Goal: Task Accomplishment & Management: Complete application form

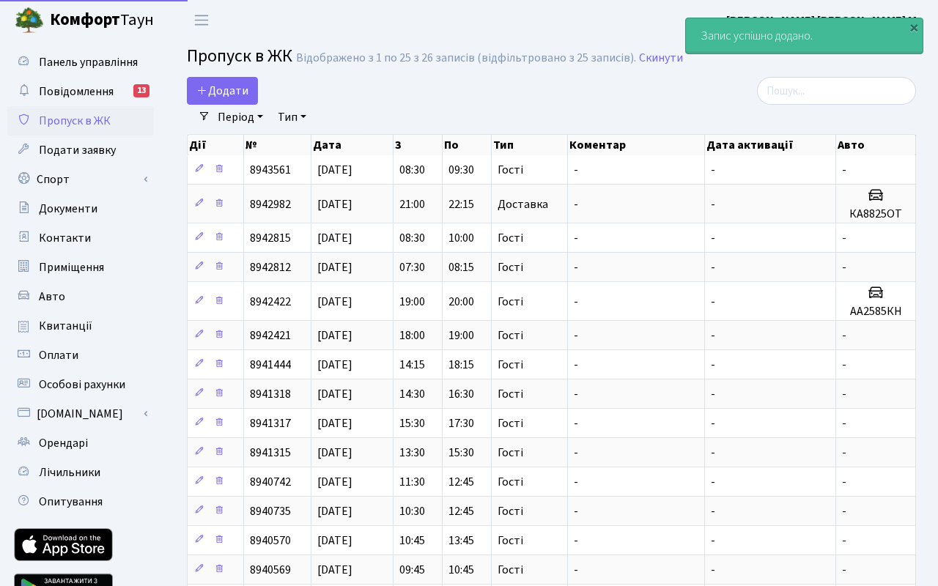
select select "25"
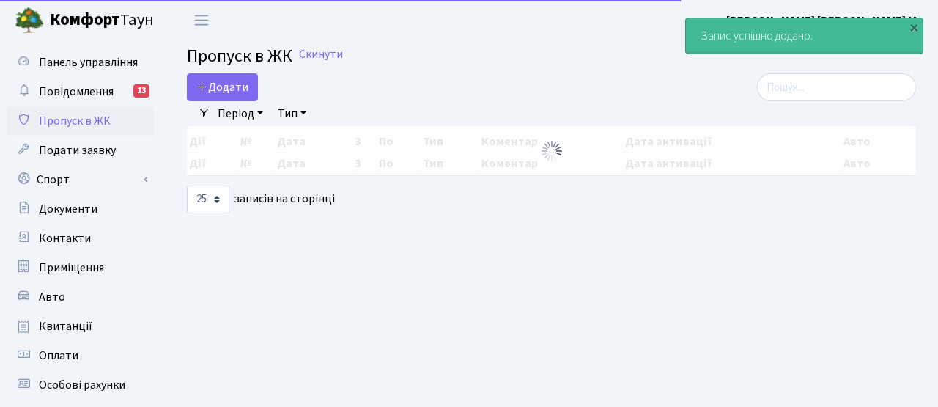
select select "25"
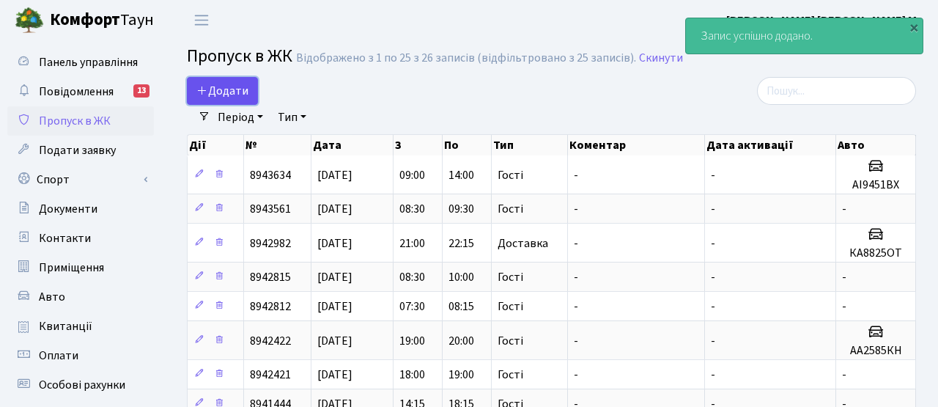
click at [240, 89] on span "Додати" at bounding box center [222, 91] width 52 height 16
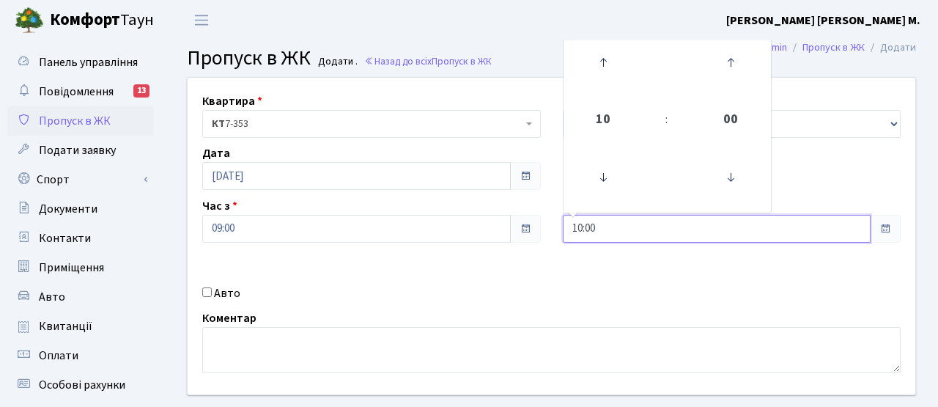
drag, startPoint x: 603, startPoint y: 226, endPoint x: 544, endPoint y: 220, distance: 58.9
click at [544, 220] on div "Квартира <b>КТ</b>&nbsp;&nbsp;&nbsp;&nbsp;7-353 <b>КТ</b>&nbsp;&nbsp;&nbsp;&nbs…" at bounding box center [551, 236] width 749 height 316
type input "11:00"
click at [566, 267] on div "Квартира <b>КТ</b>&nbsp;&nbsp;&nbsp;&nbsp;7-353 <b>КТ</b>&nbsp;&nbsp;&nbsp;&nbs…" at bounding box center [551, 236] width 749 height 316
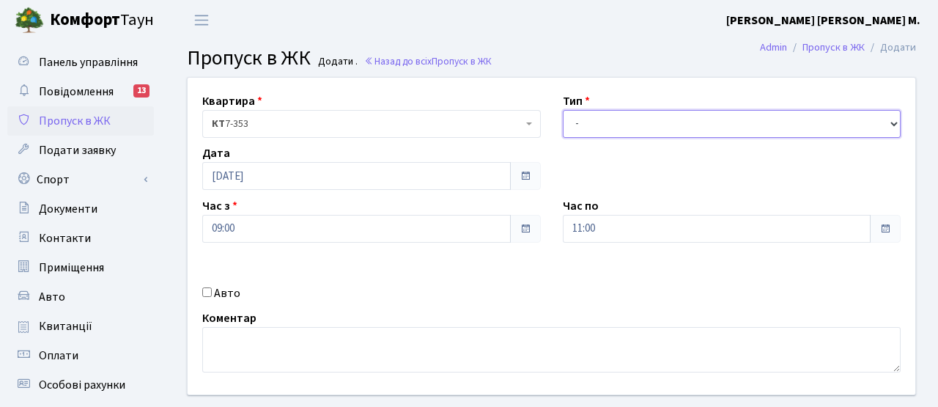
click at [586, 129] on select "- Доставка Таксі Гості Сервіс" at bounding box center [732, 124] width 338 height 28
select select "3"
click at [563, 110] on select "- Доставка Таксі Гості Сервіс" at bounding box center [732, 124] width 338 height 28
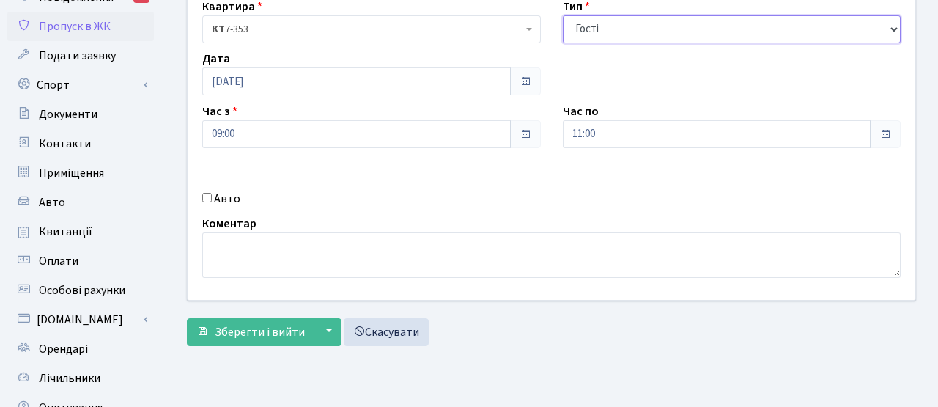
scroll to position [99, 0]
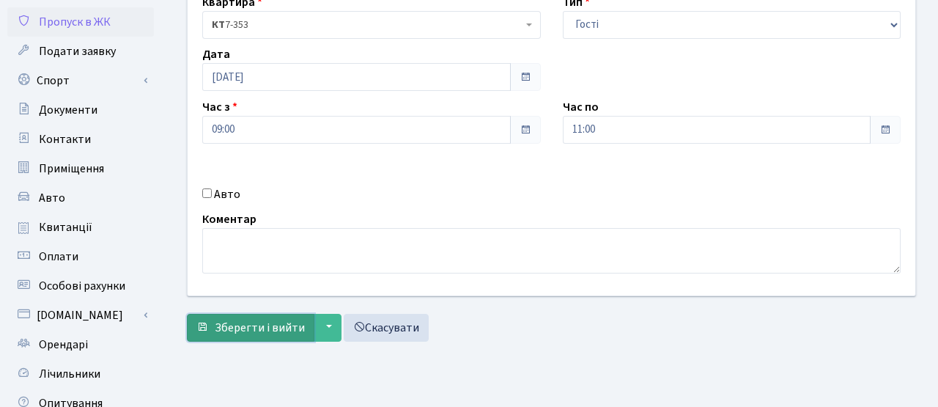
click at [260, 334] on span "Зберегти і вийти" at bounding box center [260, 327] width 90 height 16
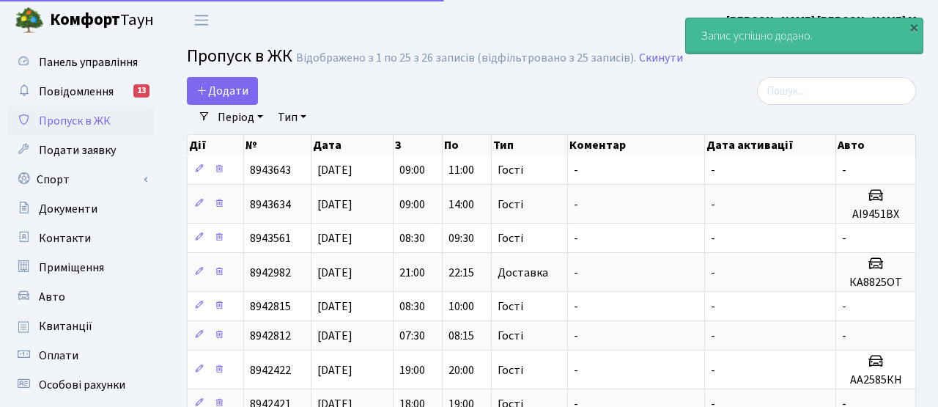
select select "25"
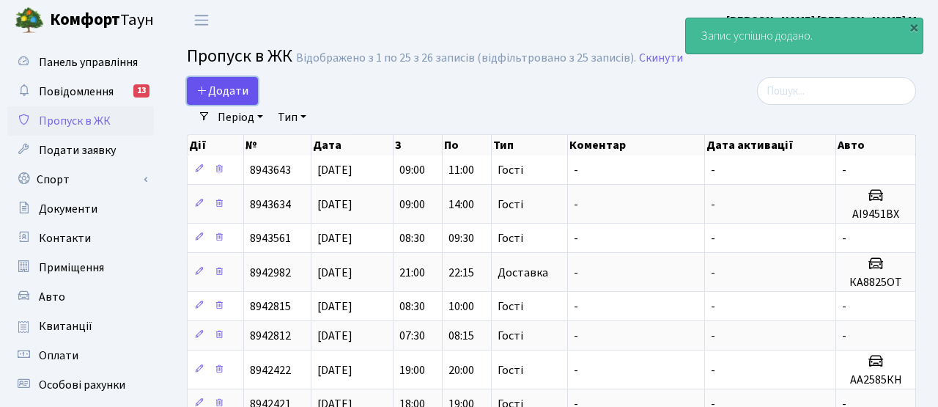
click at [242, 85] on span "Додати" at bounding box center [222, 91] width 52 height 16
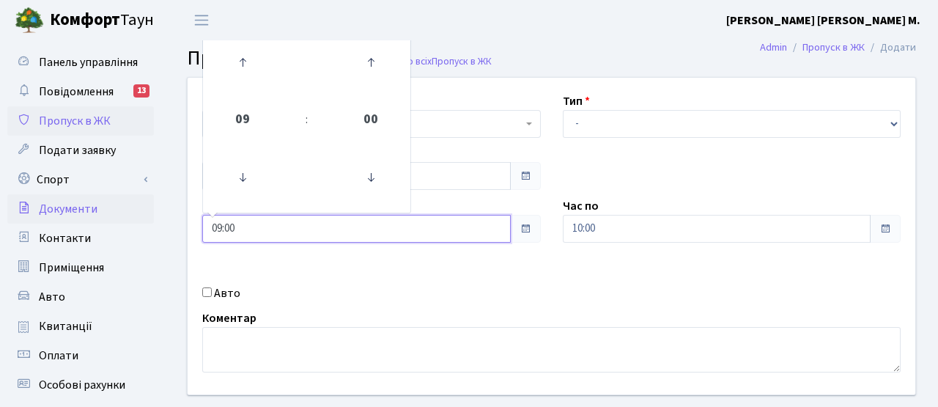
drag, startPoint x: 256, startPoint y: 226, endPoint x: 149, endPoint y: 212, distance: 107.8
click at [149, 212] on div "Панель управління Повідомлення 13 Пропуск в ЖК Подати заявку Спорт Бронювання С…" at bounding box center [469, 331] width 938 height 582
type input "11:00"
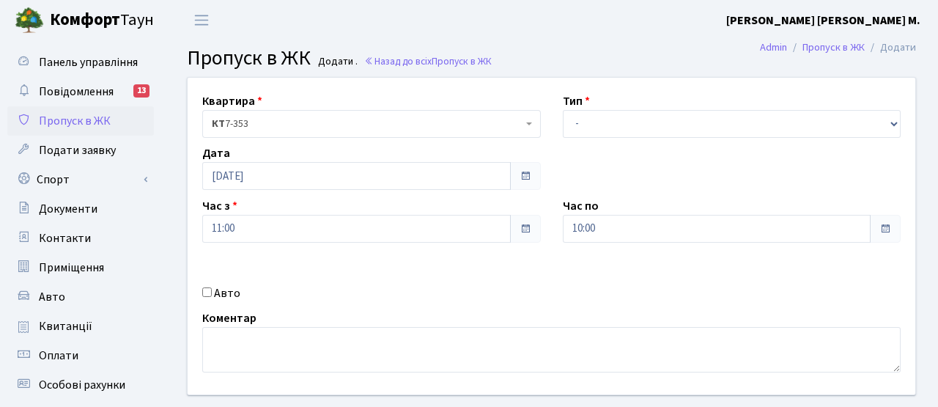
click at [324, 278] on div "Квартира <b>КТ</b>&nbsp;&nbsp;&nbsp;&nbsp;7-353 <b>КТ</b>&nbsp;&nbsp;&nbsp;&nbs…" at bounding box center [551, 236] width 749 height 316
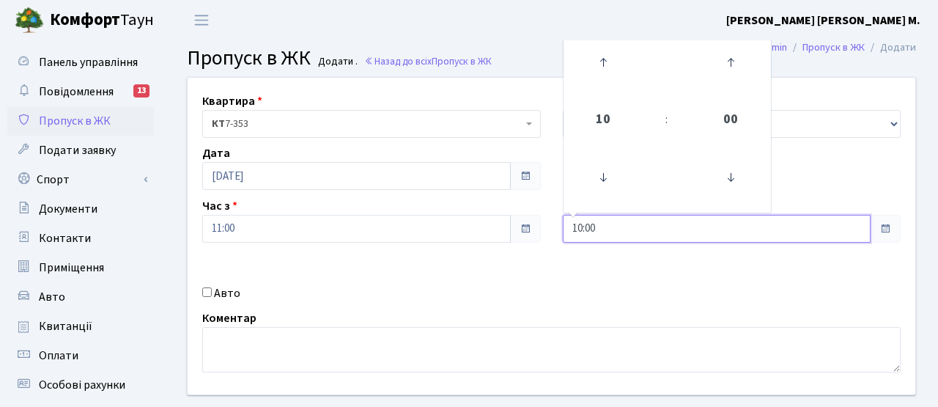
drag, startPoint x: 604, startPoint y: 234, endPoint x: 491, endPoint y: 209, distance: 115.7
click at [491, 209] on div "Квартира <b>КТ</b>&nbsp;&nbsp;&nbsp;&nbsp;7-353 <b>КТ</b>&nbsp;&nbsp;&nbsp;&nbs…" at bounding box center [551, 236] width 749 height 316
type input "13:00"
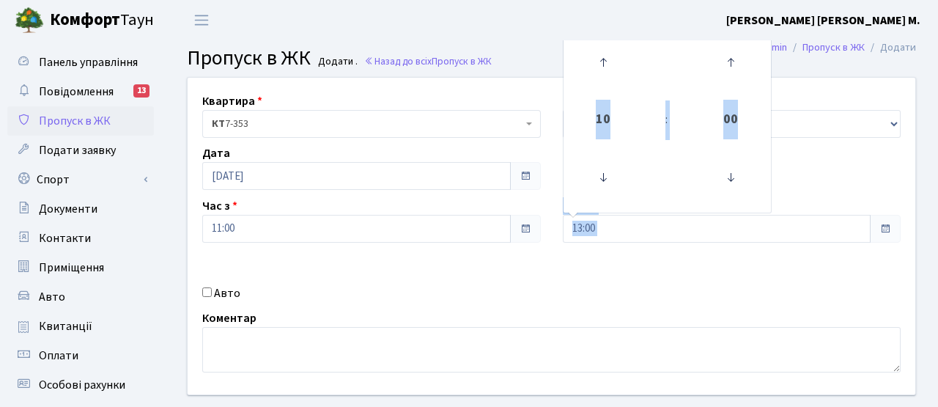
click at [537, 263] on div "Квартира <b>КТ</b>&nbsp;&nbsp;&nbsp;&nbsp;7-353 <b>КТ</b>&nbsp;&nbsp;&nbsp;&nbs…" at bounding box center [551, 236] width 749 height 316
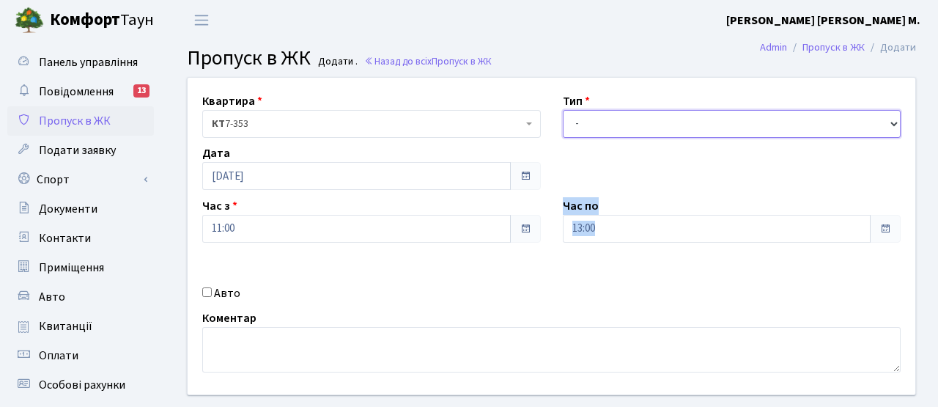
click at [621, 116] on select "- Доставка Таксі Гості Сервіс" at bounding box center [732, 124] width 338 height 28
select select "3"
click at [563, 110] on select "- Доставка Таксі Гості Сервіс" at bounding box center [732, 124] width 338 height 28
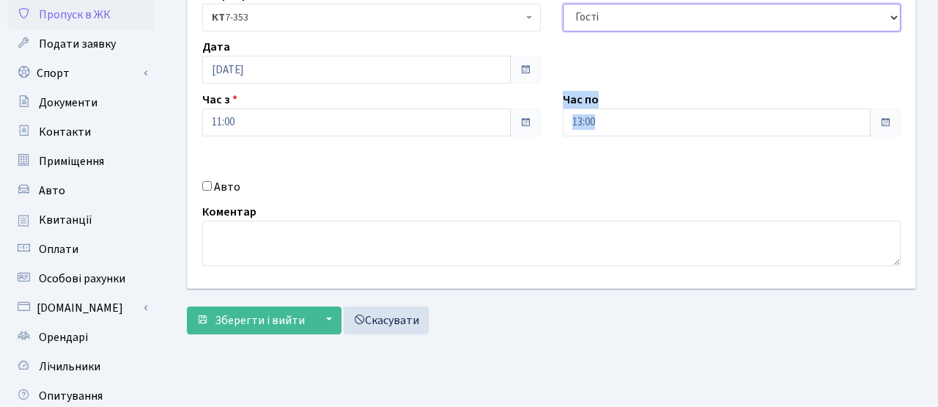
scroll to position [133, 0]
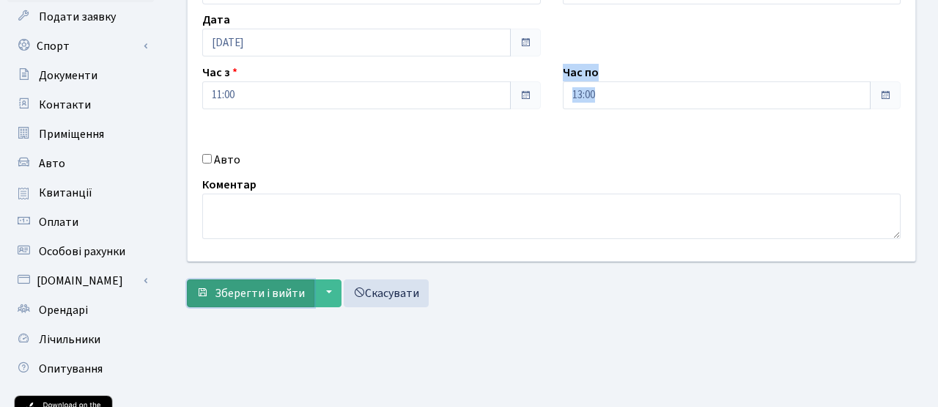
click at [288, 303] on button "Зберегти і вийти" at bounding box center [250, 293] width 127 height 28
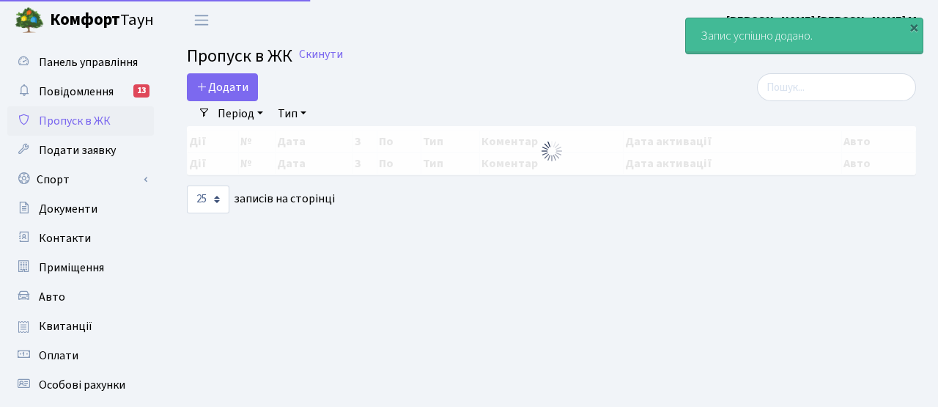
select select "25"
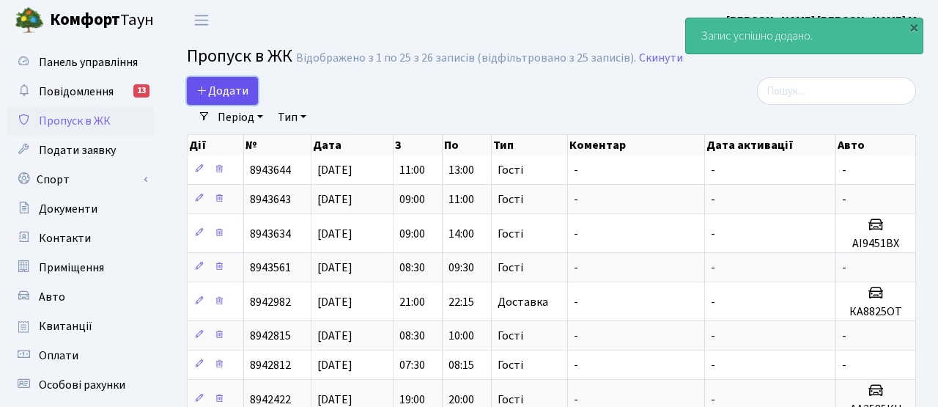
click at [248, 91] on span "Додати" at bounding box center [222, 91] width 52 height 16
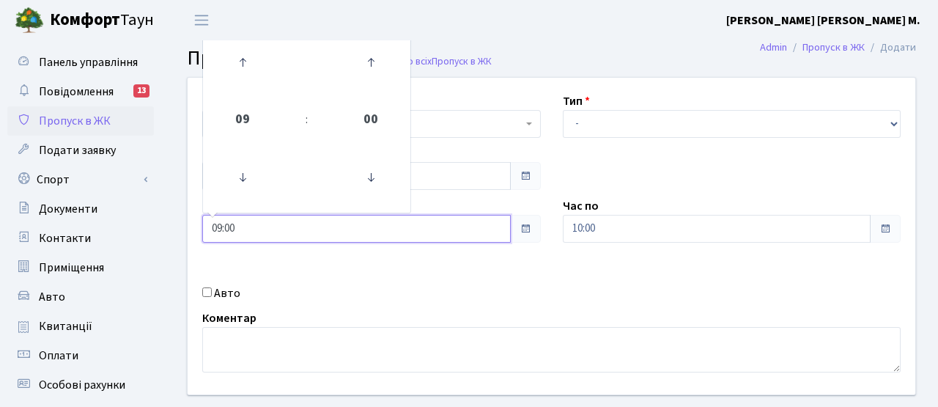
drag, startPoint x: 256, startPoint y: 233, endPoint x: 196, endPoint y: 211, distance: 64.0
click at [197, 212] on div "Час з 09:00 09 : 00 00 01 02 03 04 05 06 07 08 09 10 11 12 13 14 15 16 17 18 19…" at bounding box center [371, 219] width 360 height 45
type input "13:00"
click at [398, 292] on div "Авто" at bounding box center [371, 293] width 360 height 18
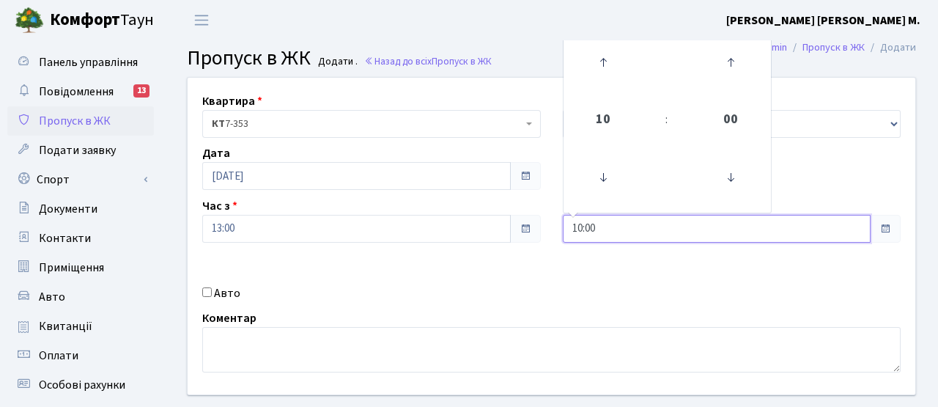
drag, startPoint x: 622, startPoint y: 229, endPoint x: 529, endPoint y: 225, distance: 93.1
click at [529, 225] on div "Квартира <b>КТ</b>&nbsp;&nbsp;&nbsp;&nbsp;7-353 <b>КТ</b>&nbsp;&nbsp;&nbsp;&nbs…" at bounding box center [551, 236] width 749 height 316
type input "15:00"
click at [546, 262] on div "Квартира <b>КТ</b>&nbsp;&nbsp;&nbsp;&nbsp;7-353 <b>КТ</b>&nbsp;&nbsp;&nbsp;&nbs…" at bounding box center [551, 236] width 749 height 316
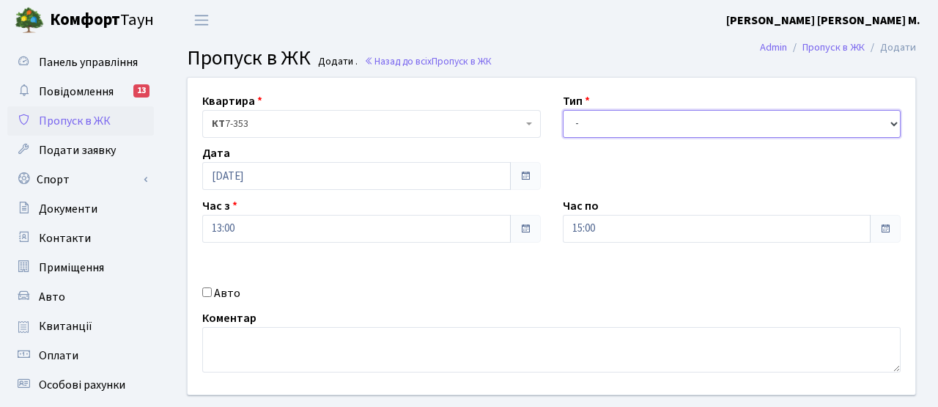
click at [582, 130] on select "- Доставка Таксі Гості Сервіс" at bounding box center [732, 124] width 338 height 28
select select "3"
click at [563, 110] on select "- Доставка Таксі Гості Сервіс" at bounding box center [732, 124] width 338 height 28
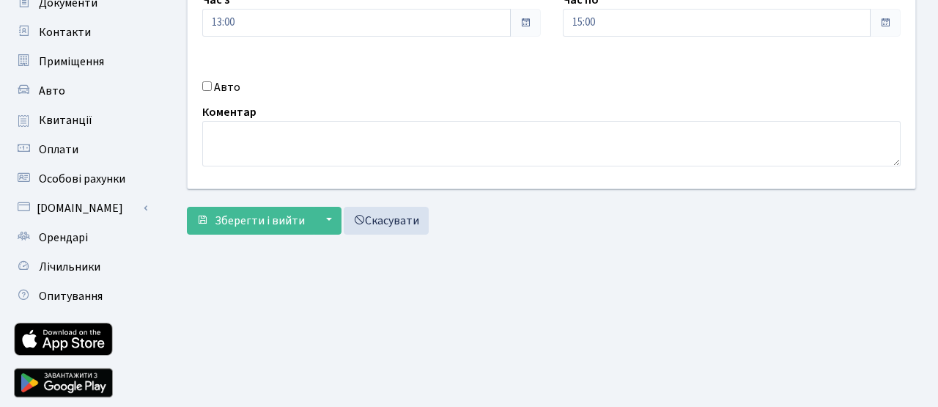
scroll to position [215, 0]
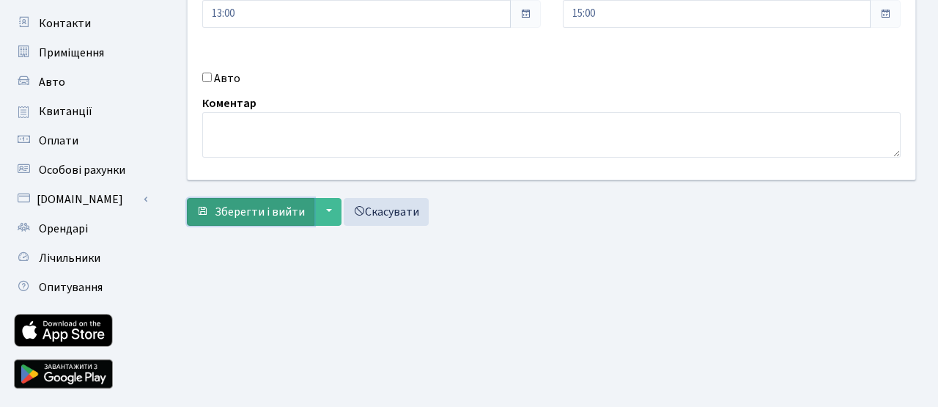
click at [283, 207] on span "Зберегти і вийти" at bounding box center [260, 212] width 90 height 16
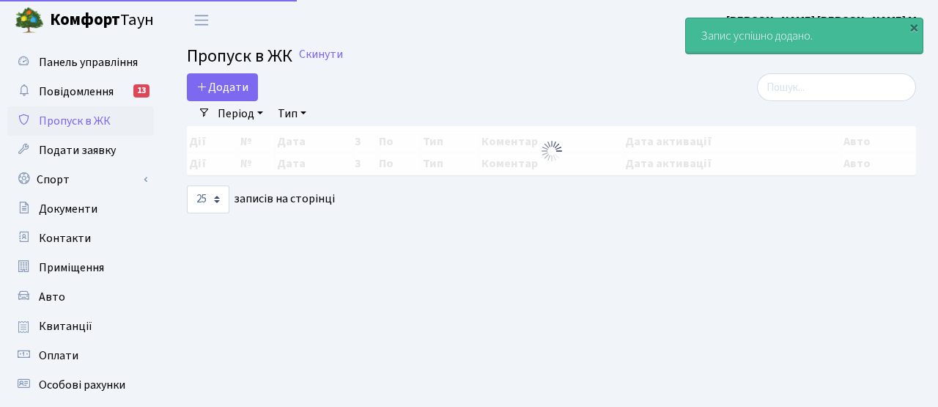
select select "25"
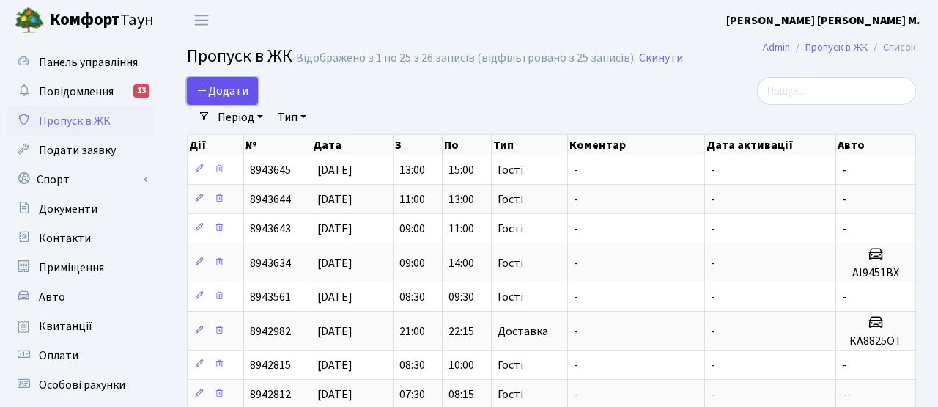
click at [231, 85] on span "Додати" at bounding box center [222, 91] width 52 height 16
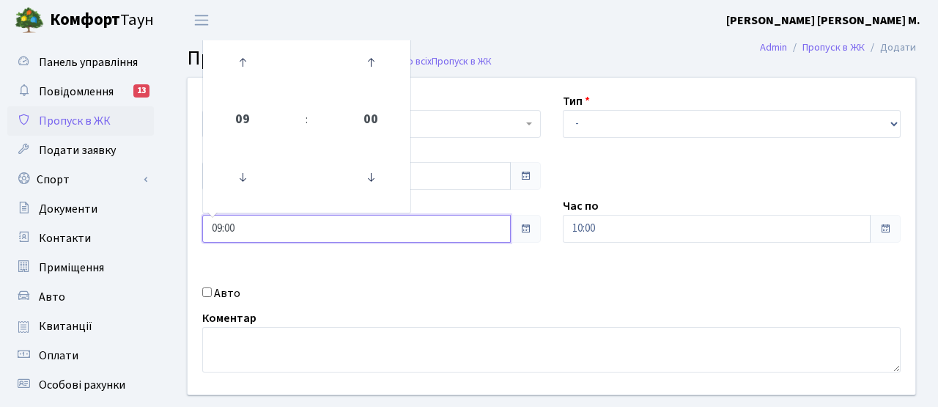
drag, startPoint x: 176, startPoint y: 221, endPoint x: 190, endPoint y: 223, distance: 14.8
click at [150, 220] on div "Панель управління Повідомлення 13 Пропуск в ЖК Подати заявку Спорт Бронювання С…" at bounding box center [469, 331] width 938 height 582
type input "15:00"
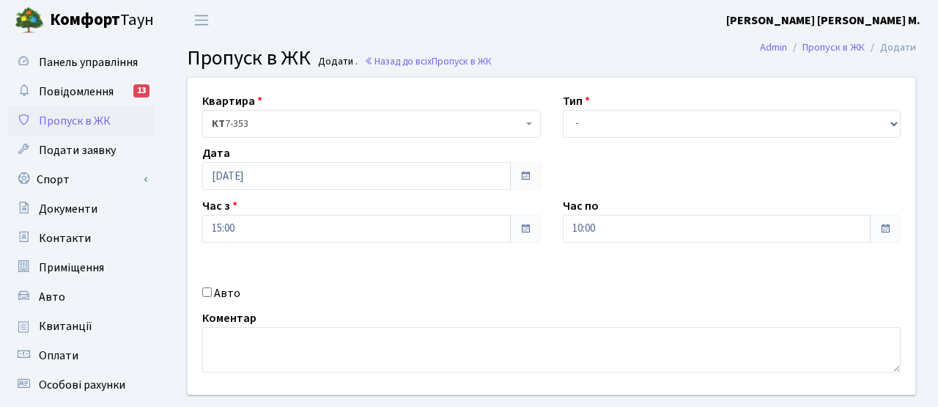
drag, startPoint x: 388, startPoint y: 262, endPoint x: 573, endPoint y: 232, distance: 187.0
click at [390, 262] on div "Квартира <b>КТ</b>&nbsp;&nbsp;&nbsp;&nbsp;7-353 <b>КТ</b>&nbsp;&nbsp;&nbsp;&nbs…" at bounding box center [551, 236] width 749 height 316
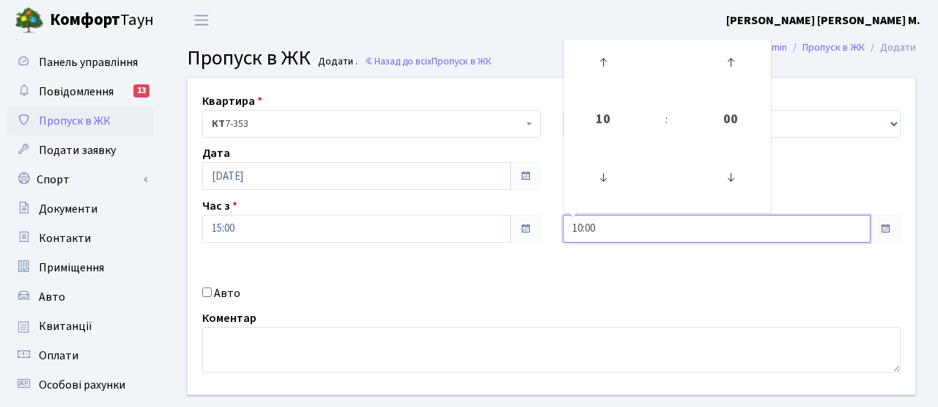
drag, startPoint x: 541, startPoint y: 228, endPoint x: 517, endPoint y: 227, distance: 23.5
click at [517, 227] on div "Квартира <b>КТ</b>&nbsp;&nbsp;&nbsp;&nbsp;7-353 <b>КТ</b>&nbsp;&nbsp;&nbsp;&nbs…" at bounding box center [551, 236] width 749 height 316
type input "17:00"
drag, startPoint x: 541, startPoint y: 270, endPoint x: 579, endPoint y: 170, distance: 107.3
click at [541, 270] on div "Квартира <b>КТ</b>&nbsp;&nbsp;&nbsp;&nbsp;7-353 <b>КТ</b>&nbsp;&nbsp;&nbsp;&nbs…" at bounding box center [551, 236] width 749 height 316
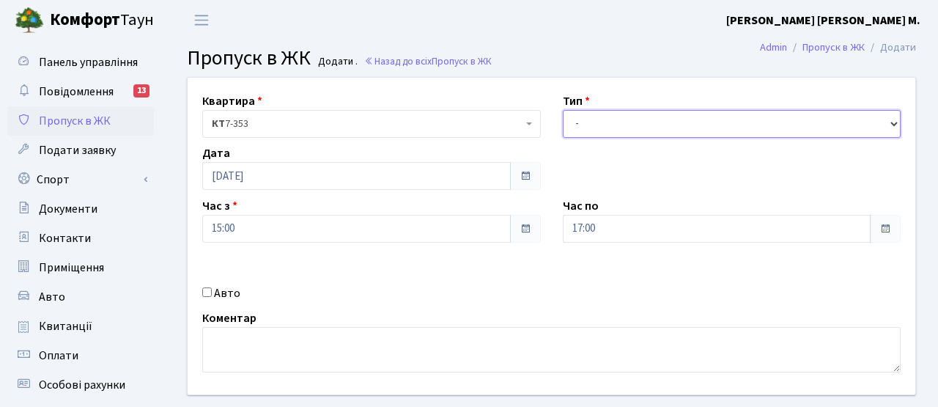
click at [601, 125] on select "- Доставка Таксі Гості Сервіс" at bounding box center [732, 124] width 338 height 28
select select "3"
click at [563, 110] on select "- Доставка Таксі Гості Сервіс" at bounding box center [732, 124] width 338 height 28
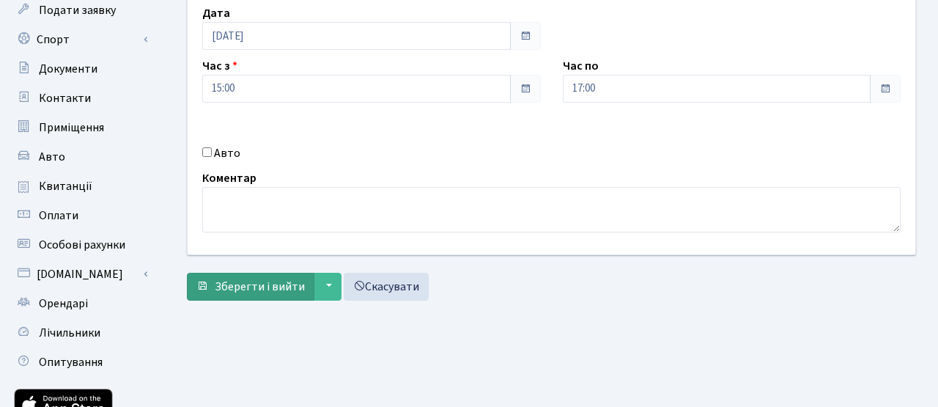
scroll to position [147, 0]
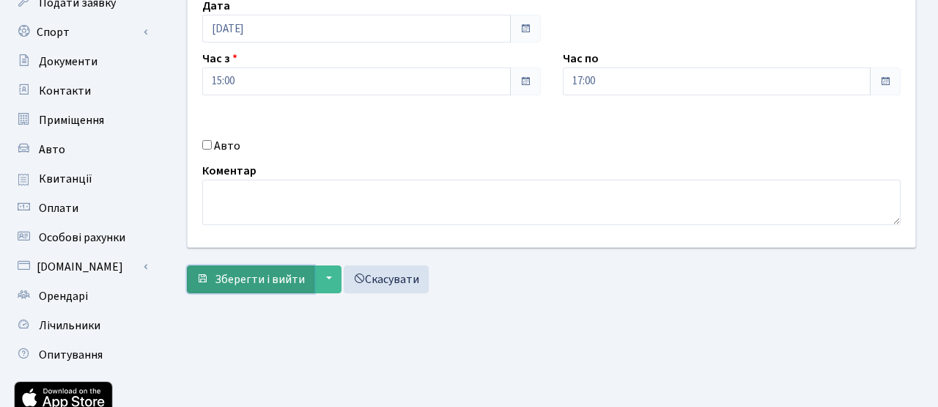
click at [284, 282] on span "Зберегти і вийти" at bounding box center [260, 279] width 90 height 16
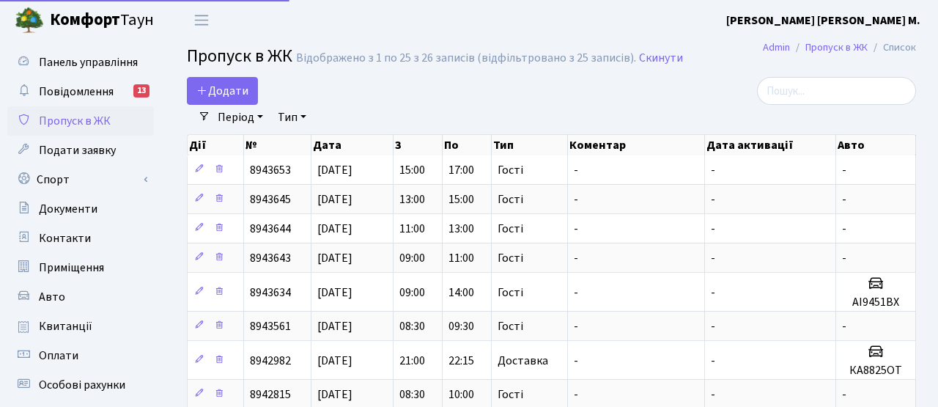
select select "25"
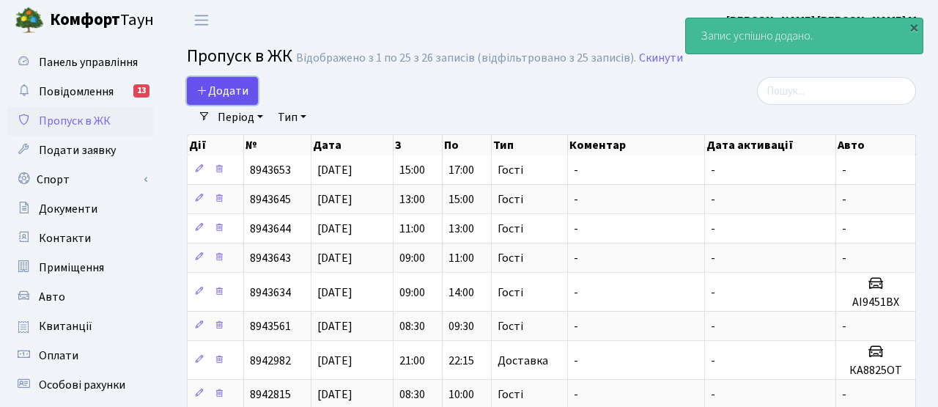
click at [223, 93] on span "Додати" at bounding box center [222, 91] width 52 height 16
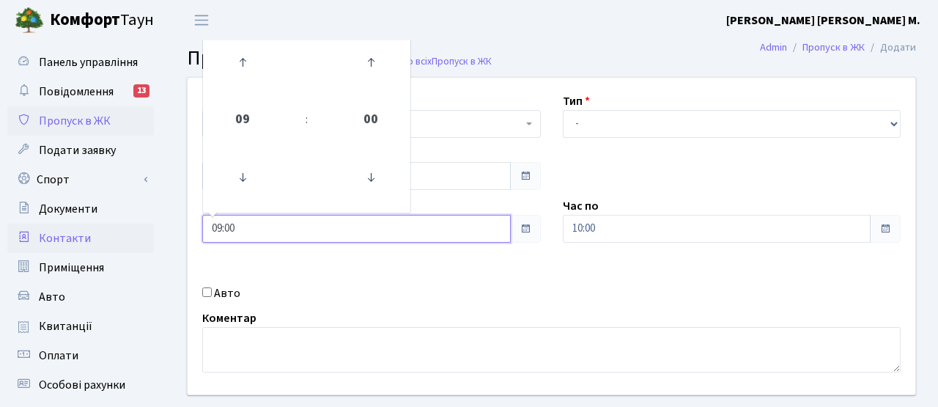
drag, startPoint x: 236, startPoint y: 237, endPoint x: 153, endPoint y: 228, distance: 83.2
click at [153, 228] on div "Панель управління Повідомлення 13 Пропуск в ЖК Подати заявку Спорт Бронювання С…" at bounding box center [469, 331] width 938 height 582
type input "17:00"
click at [515, 263] on div "Квартира <b>КТ</b>&nbsp;&nbsp;&nbsp;&nbsp;7-353 <b>КТ</b>&nbsp;&nbsp;&nbsp;&nbs…" at bounding box center [551, 236] width 749 height 316
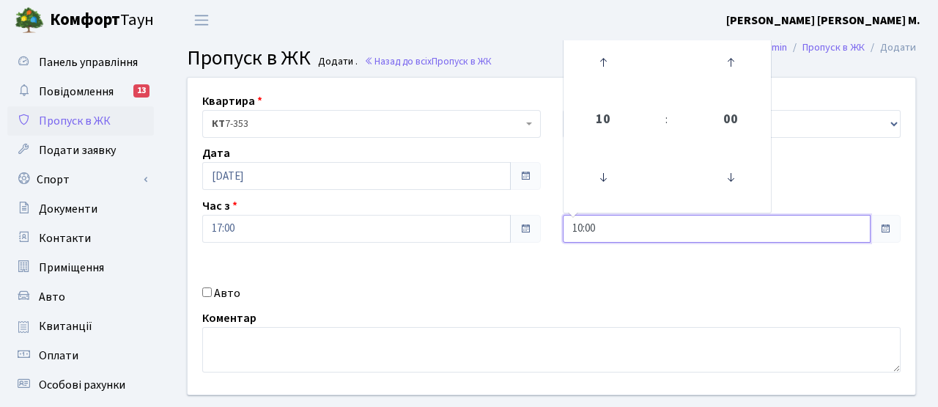
click at [497, 229] on div "Квартира <b>КТ</b>&nbsp;&nbsp;&nbsp;&nbsp;7-353 <b>КТ</b>&nbsp;&nbsp;&nbsp;&nbs…" at bounding box center [551, 236] width 749 height 316
type input "19:00"
drag, startPoint x: 568, startPoint y: 298, endPoint x: 599, endPoint y: 186, distance: 116.2
click at [571, 294] on div "Квартира <b>КТ</b>&nbsp;&nbsp;&nbsp;&nbsp;7-353 <b>КТ</b>&nbsp;&nbsp;&nbsp;&nbs…" at bounding box center [551, 236] width 749 height 316
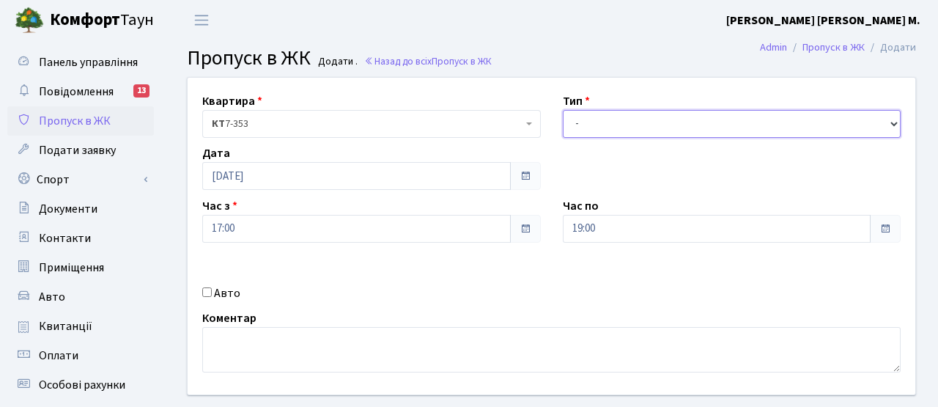
click at [604, 119] on select "- Доставка Таксі Гості Сервіс" at bounding box center [732, 124] width 338 height 28
select select "3"
click at [563, 110] on select "- Доставка Таксі Гості Сервіс" at bounding box center [732, 124] width 338 height 28
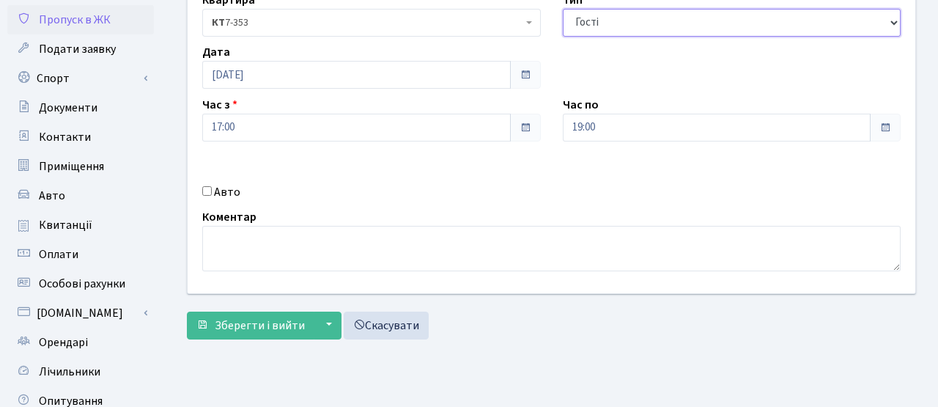
scroll to position [114, 0]
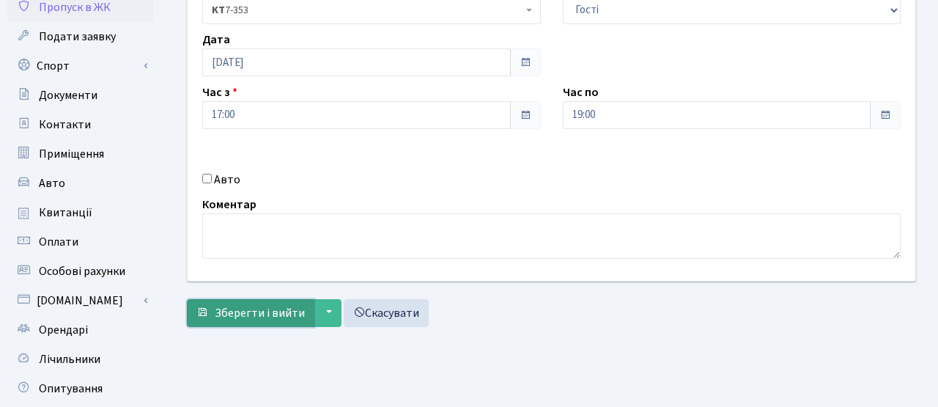
drag, startPoint x: 251, startPoint y: 316, endPoint x: 242, endPoint y: 313, distance: 9.3
click at [251, 316] on span "Зберегти і вийти" at bounding box center [260, 313] width 90 height 16
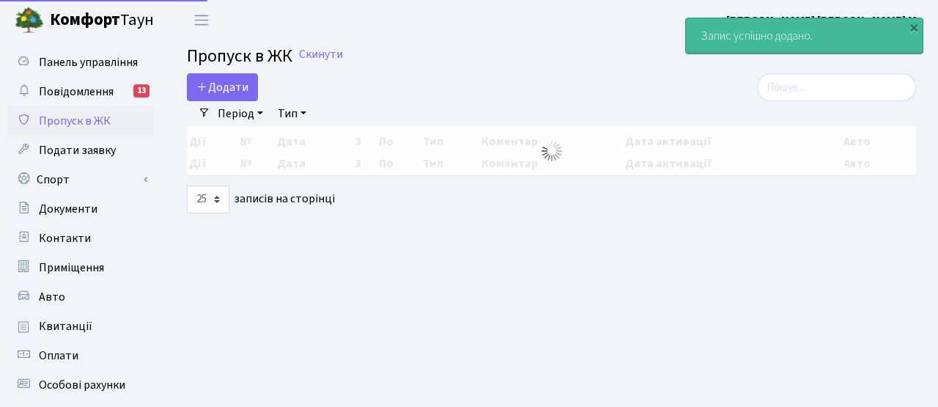
select select "25"
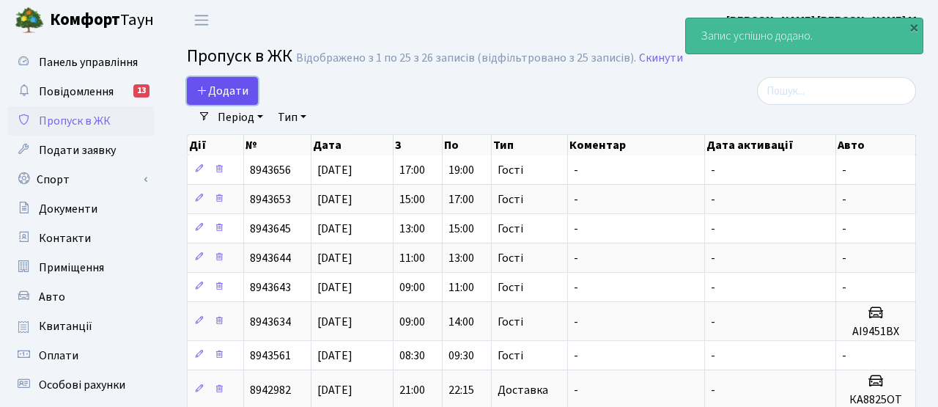
click at [212, 96] on span "Додати" at bounding box center [222, 91] width 52 height 16
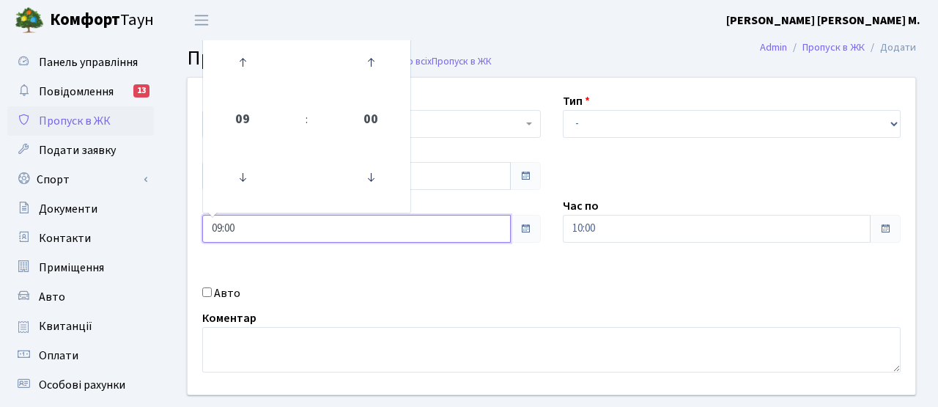
drag, startPoint x: 193, startPoint y: 226, endPoint x: 425, endPoint y: 269, distance: 236.1
click at [150, 228] on div "Панель управління Повідомлення 13 Пропуск в ЖК Подати заявку Спорт Бронювання С…" at bounding box center [469, 331] width 938 height 582
type input "19:00"
drag, startPoint x: 495, startPoint y: 283, endPoint x: 507, endPoint y: 276, distance: 13.4
click at [497, 281] on div "Квартира <b>КТ</b>&nbsp;&nbsp;&nbsp;&nbsp;7-353 <b>КТ</b>&nbsp;&nbsp;&nbsp;&nbs…" at bounding box center [551, 236] width 749 height 316
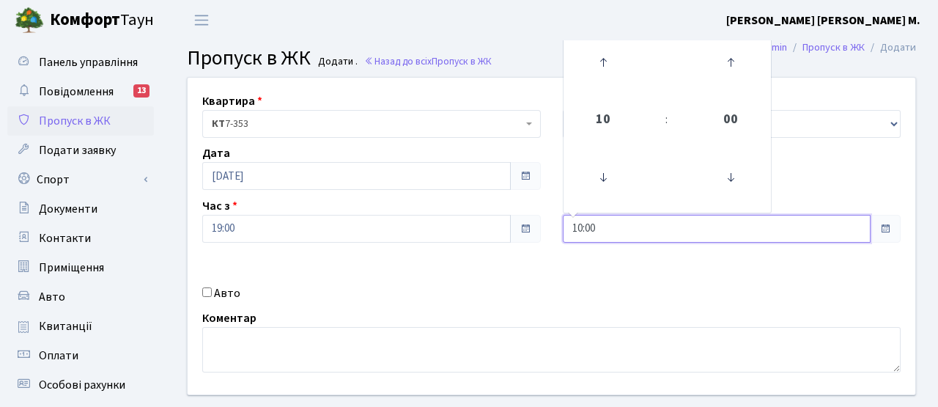
drag, startPoint x: 549, startPoint y: 226, endPoint x: 498, endPoint y: 225, distance: 51.3
click at [498, 225] on div "Квартира <b>КТ</b>&nbsp;&nbsp;&nbsp;&nbsp;7-353 <b>КТ</b>&nbsp;&nbsp;&nbsp;&nbs…" at bounding box center [551, 236] width 749 height 316
type input "21:30"
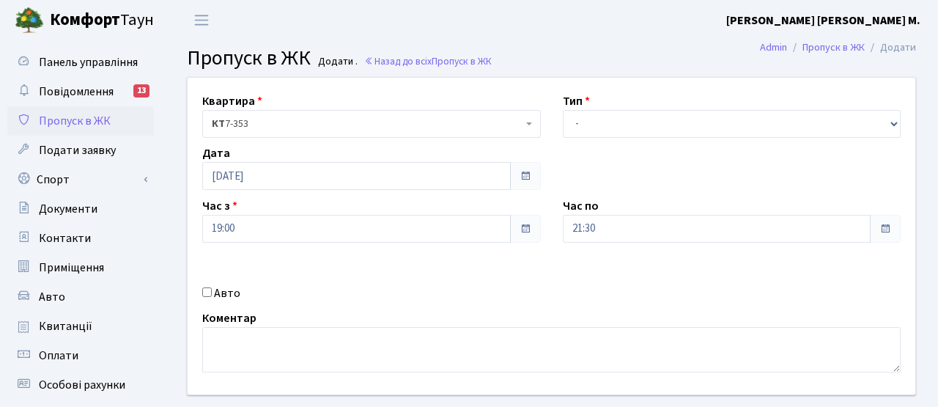
drag, startPoint x: 532, startPoint y: 304, endPoint x: 582, endPoint y: 172, distance: 141.2
click at [533, 303] on div "Квартира <b>КТ</b>&nbsp;&nbsp;&nbsp;&nbsp;7-353 <b>КТ</b>&nbsp;&nbsp;&nbsp;&nbs…" at bounding box center [551, 236] width 749 height 316
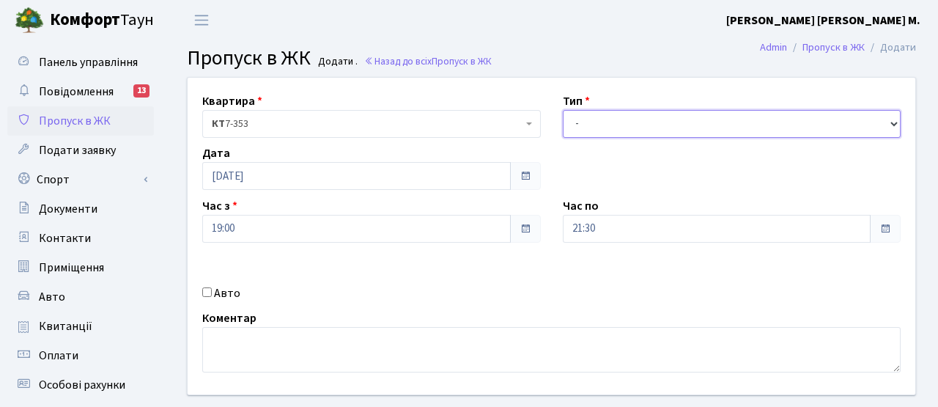
click at [582, 122] on select "- Доставка Таксі Гості Сервіс" at bounding box center [732, 124] width 338 height 28
select select "3"
click at [563, 110] on select "- Доставка Таксі Гості Сервіс" at bounding box center [732, 124] width 338 height 28
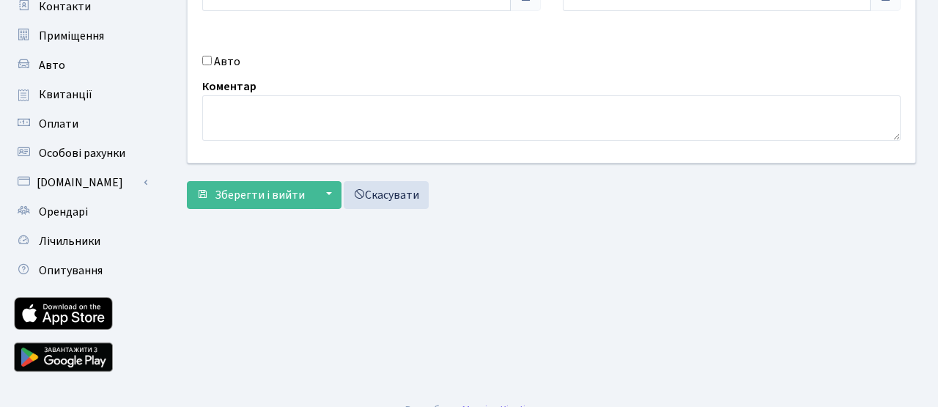
scroll to position [253, 0]
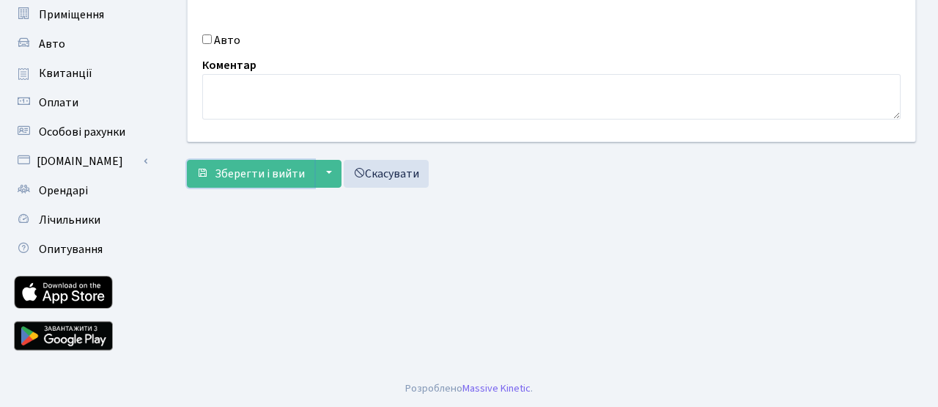
drag, startPoint x: 260, startPoint y: 174, endPoint x: 267, endPoint y: 209, distance: 35.9
click at [260, 173] on span "Зберегти і вийти" at bounding box center [260, 174] width 90 height 16
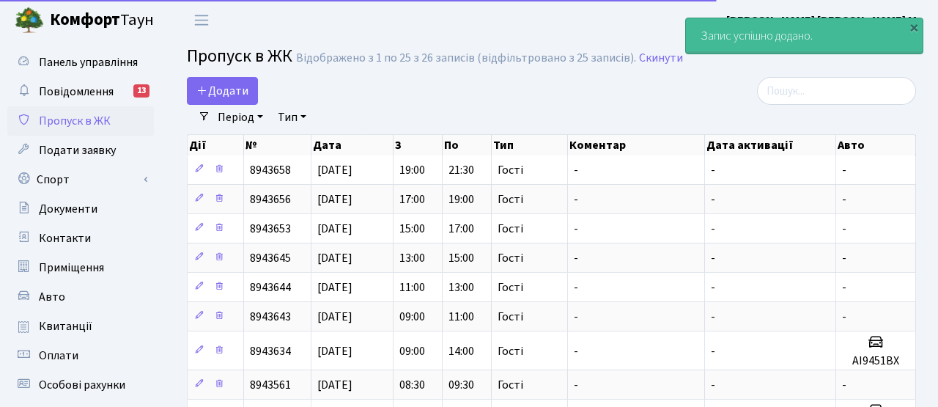
select select "25"
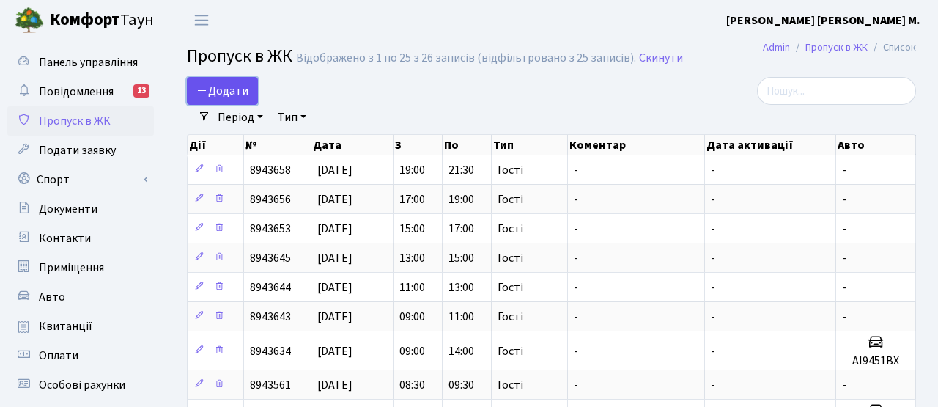
click at [235, 101] on link "Додати" at bounding box center [222, 91] width 71 height 28
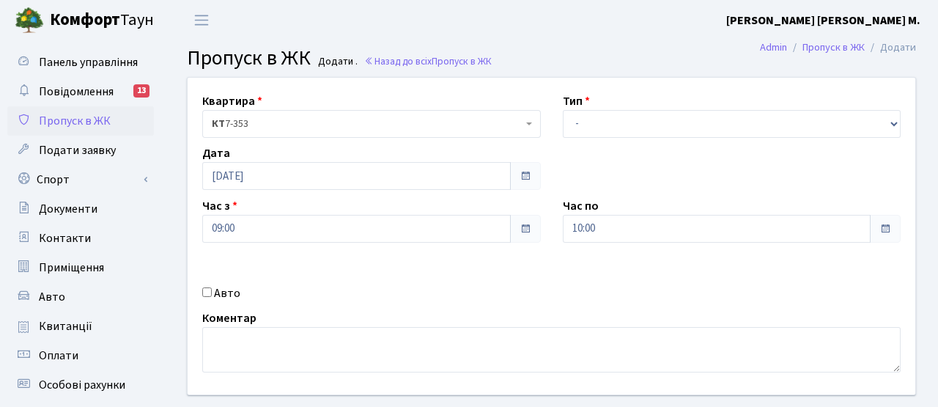
click at [206, 297] on div "Авто" at bounding box center [371, 293] width 360 height 18
click at [210, 294] on input "Авто" at bounding box center [207, 292] width 10 height 10
checkbox input "true"
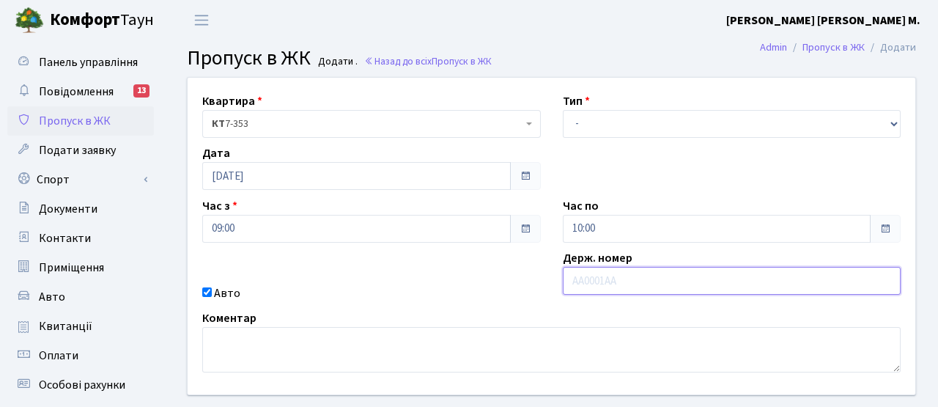
paste input "ка1651ік"
type input "ка1651ік"
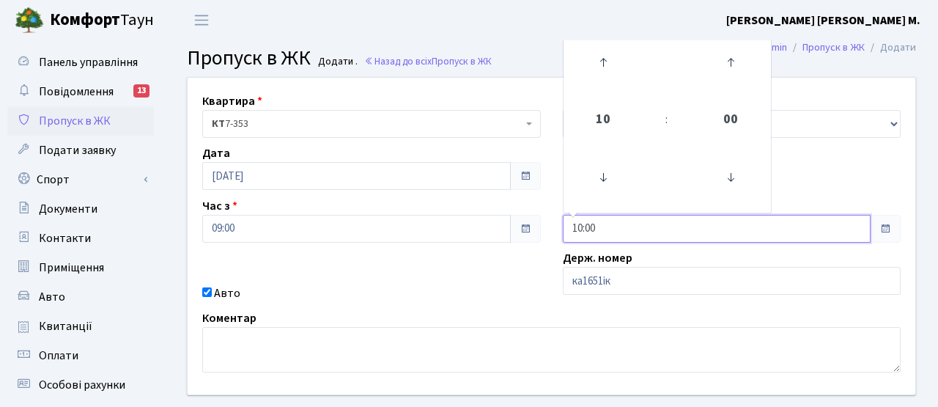
drag, startPoint x: 594, startPoint y: 224, endPoint x: 508, endPoint y: 224, distance: 86.4
click at [508, 226] on div "Квартира <b>КТ</b>&nbsp;&nbsp;&nbsp;&nbsp;7-353 <b>КТ</b>&nbsp;&nbsp;&nbsp;&nbs…" at bounding box center [551, 236] width 749 height 316
type input "11:00"
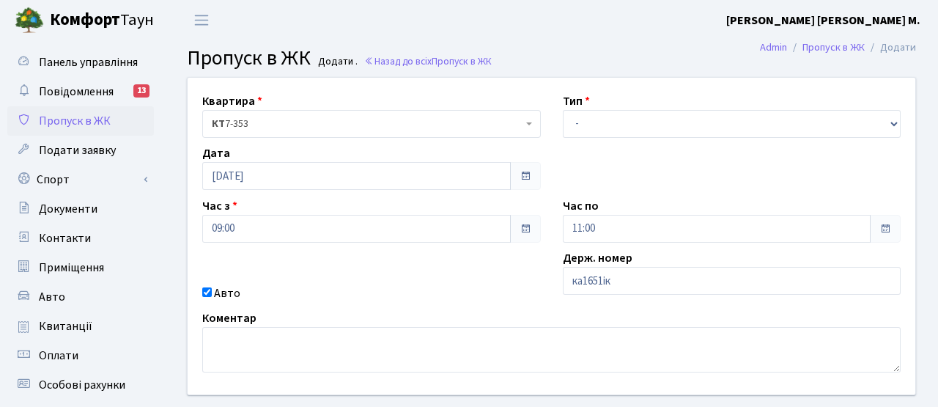
click at [489, 255] on div "Квартира <b>КТ</b>&nbsp;&nbsp;&nbsp;&nbsp;7-353 <b>КТ</b>&nbsp;&nbsp;&nbsp;&nbs…" at bounding box center [551, 236] width 749 height 316
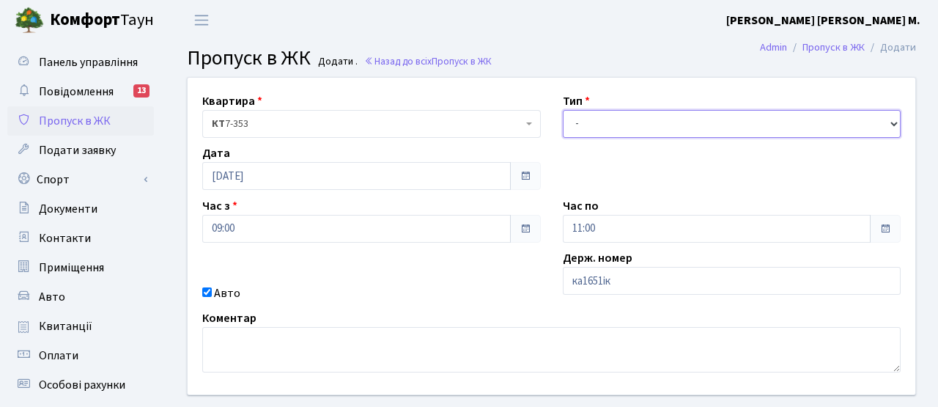
click at [592, 123] on select "- Доставка Таксі Гості Сервіс" at bounding box center [732, 124] width 338 height 28
select select "3"
click at [563, 110] on select "- Доставка Таксі Гості Сервіс" at bounding box center [732, 124] width 338 height 28
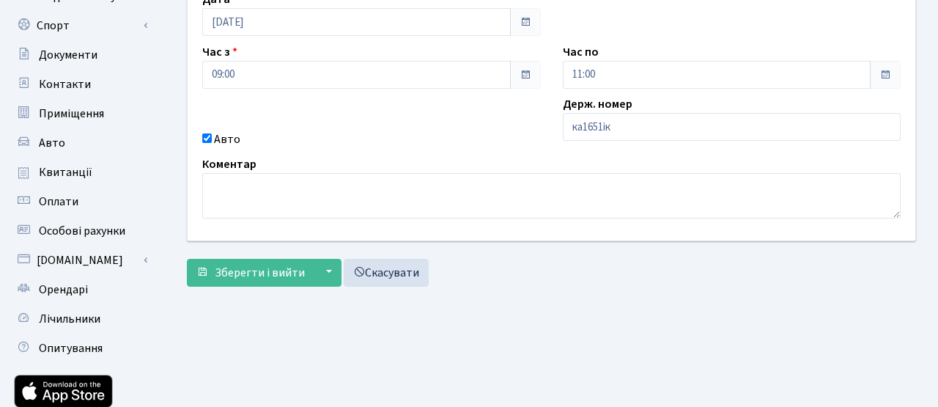
scroll to position [253, 0]
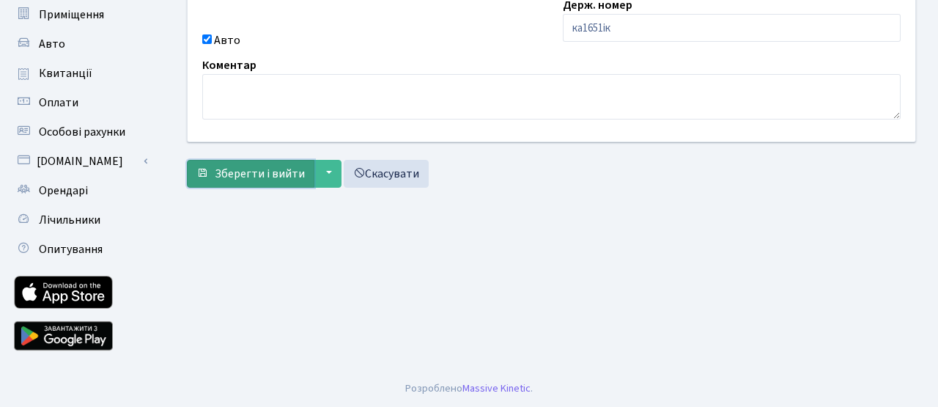
click at [267, 164] on button "Зберегти і вийти" at bounding box center [250, 174] width 127 height 28
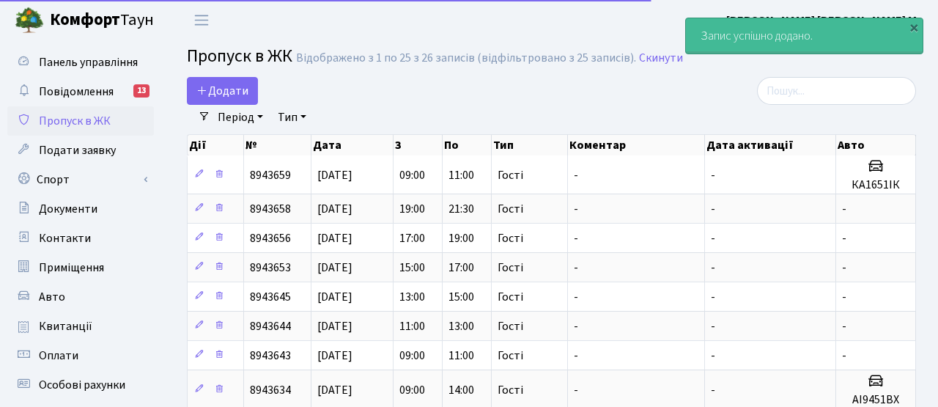
select select "25"
